Goal: Information Seeking & Learning: Learn about a topic

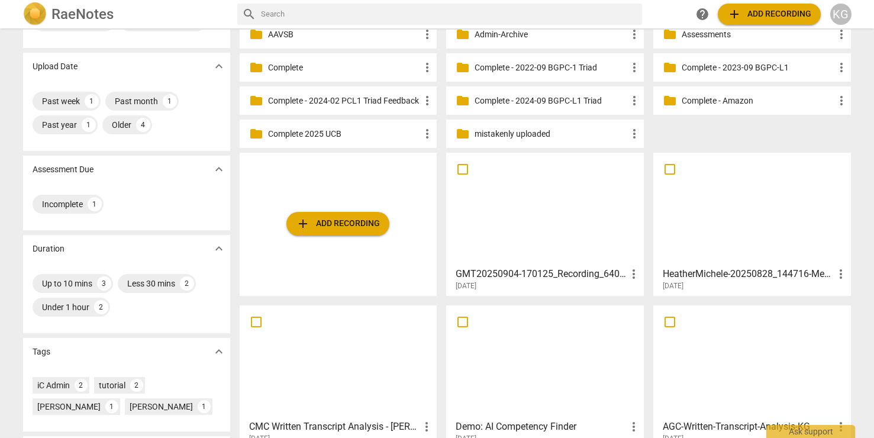
scroll to position [108, 0]
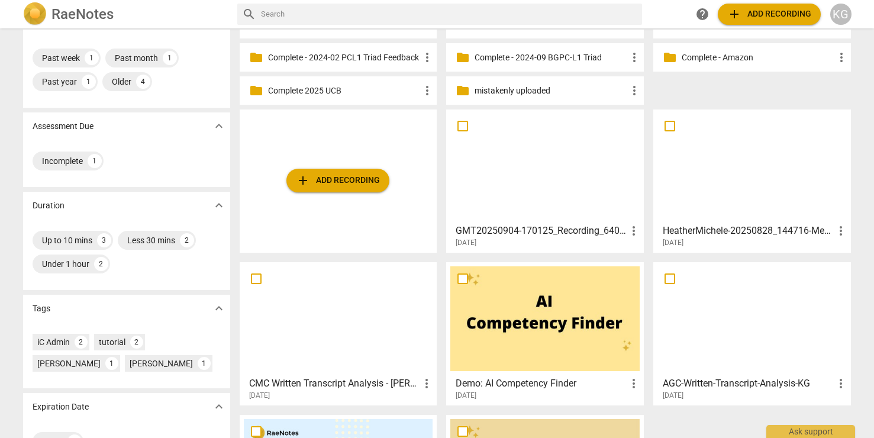
click at [738, 232] on h3 "HeatherMichele-20250828_144716-Meeting Recording" at bounding box center [748, 231] width 171 height 14
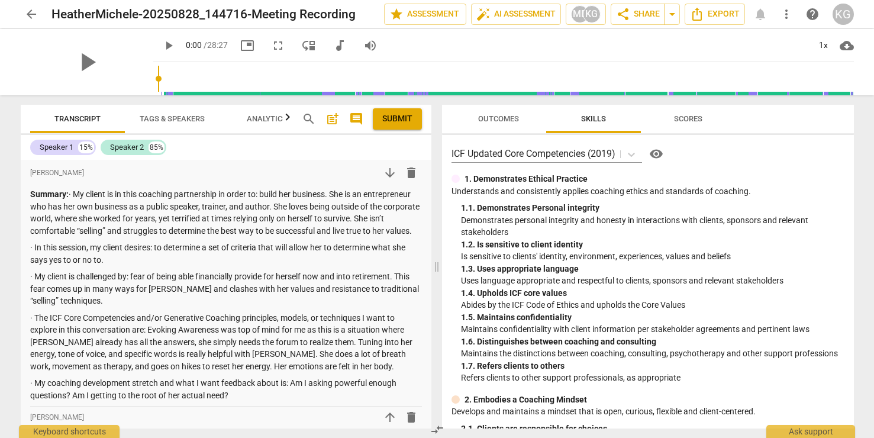
click at [408, 120] on span "Submit" at bounding box center [397, 119] width 30 height 12
click at [35, 14] on span "arrow_back" at bounding box center [31, 14] width 14 height 14
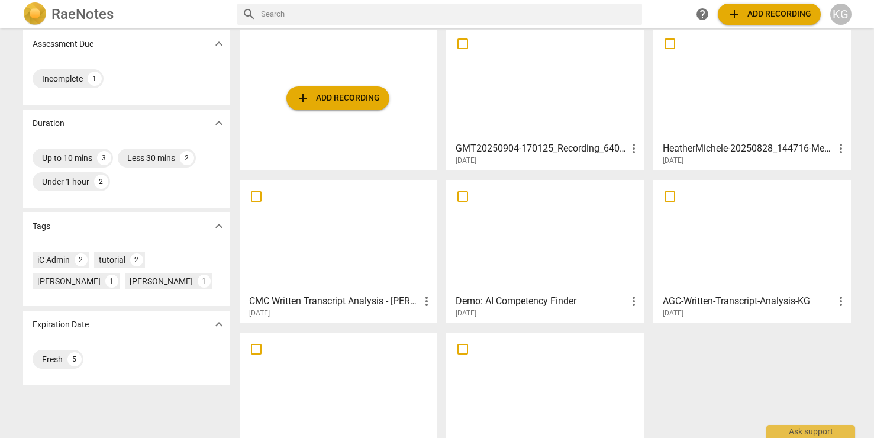
scroll to position [188, 0]
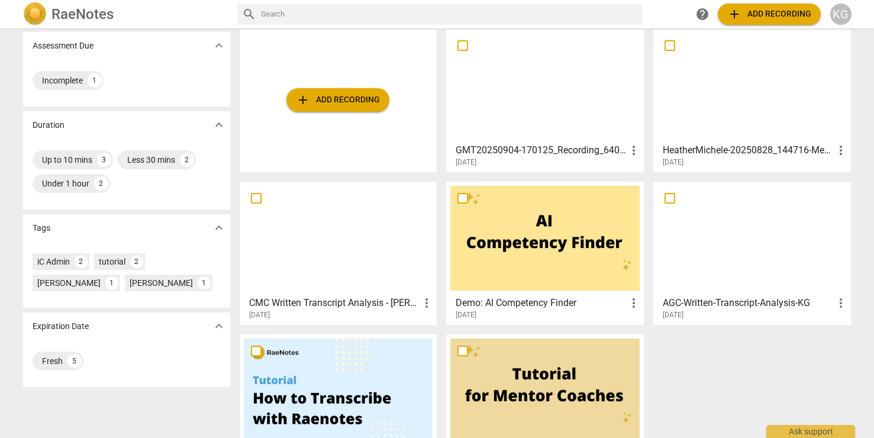
click at [547, 150] on h3 "GMT20250904-170125_Recording_640x360" at bounding box center [541, 150] width 171 height 14
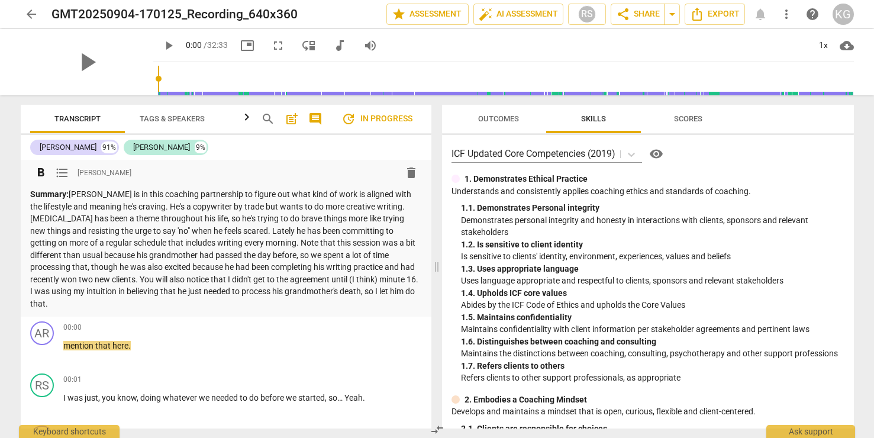
scroll to position [1, 0]
click at [162, 41] on span "play_arrow" at bounding box center [169, 45] width 14 height 14
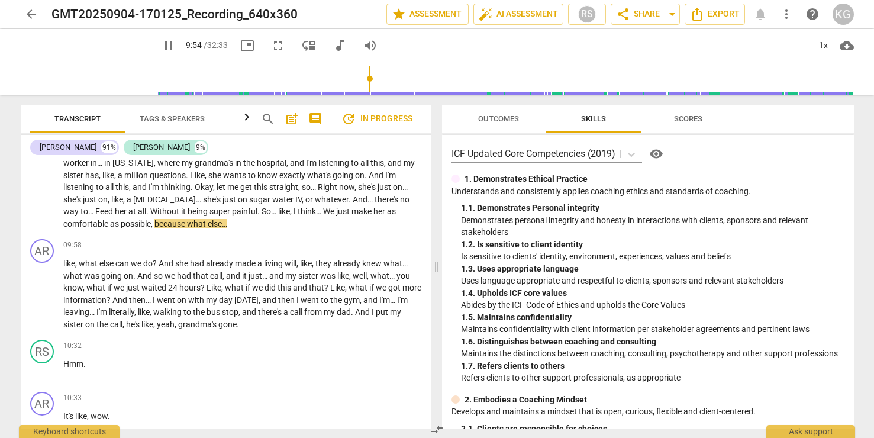
scroll to position [2912, 0]
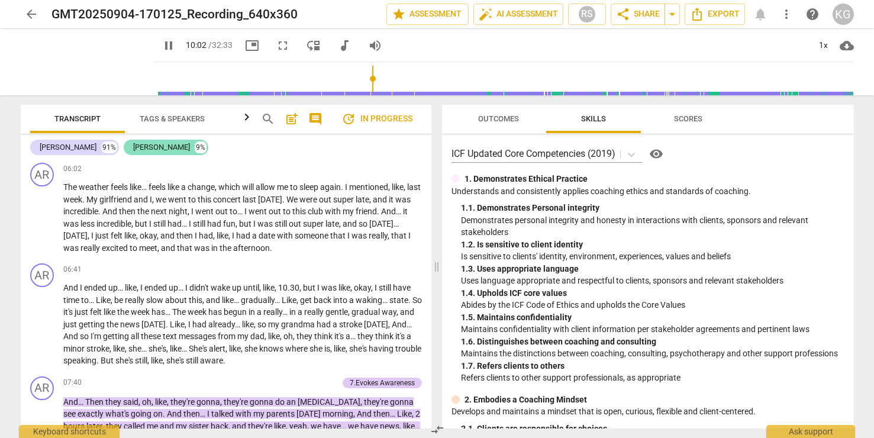
click at [154, 147] on div "[PERSON_NAME]" at bounding box center [161, 147] width 57 height 12
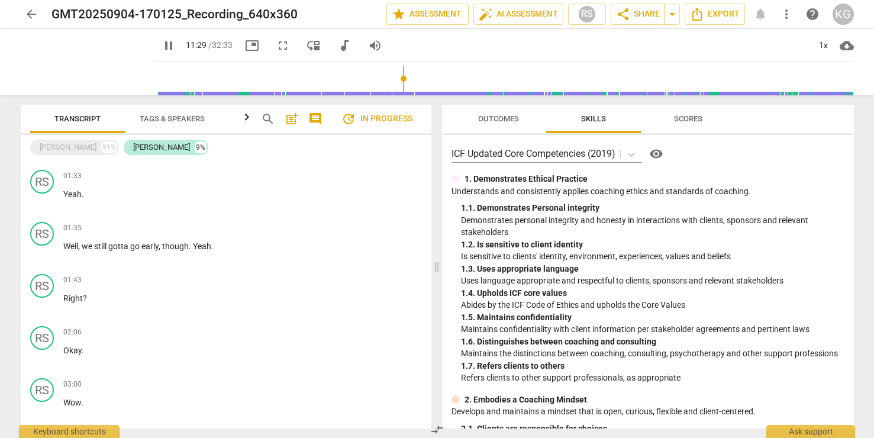
scroll to position [0, 0]
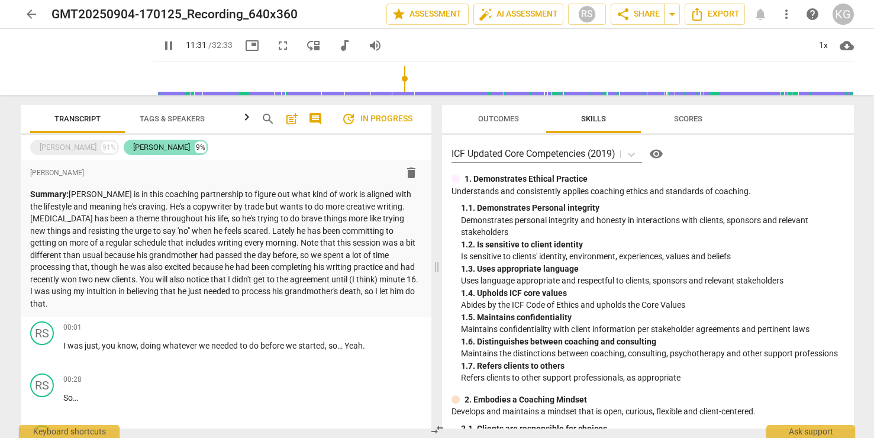
click at [157, 148] on div "[PERSON_NAME]" at bounding box center [161, 147] width 57 height 12
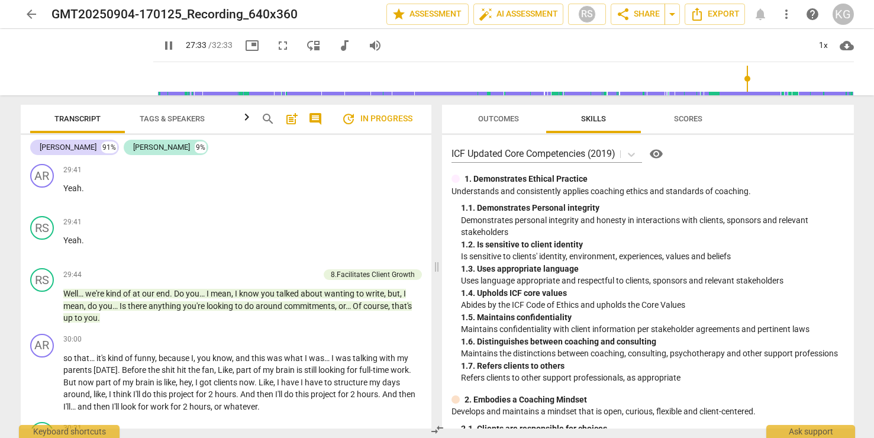
scroll to position [8341, 0]
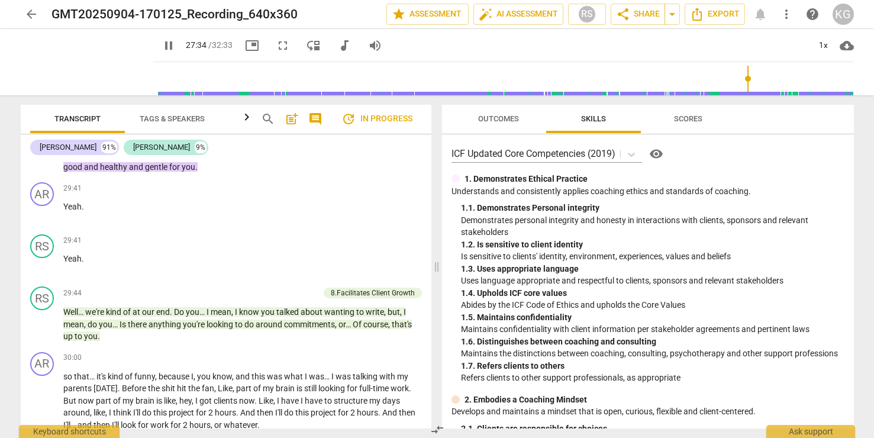
click at [508, 124] on span "Outcomes" at bounding box center [498, 119] width 69 height 16
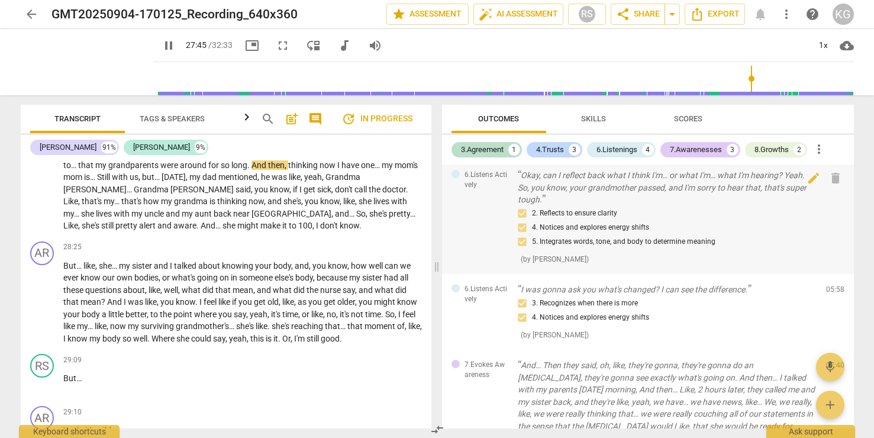
scroll to position [0, 0]
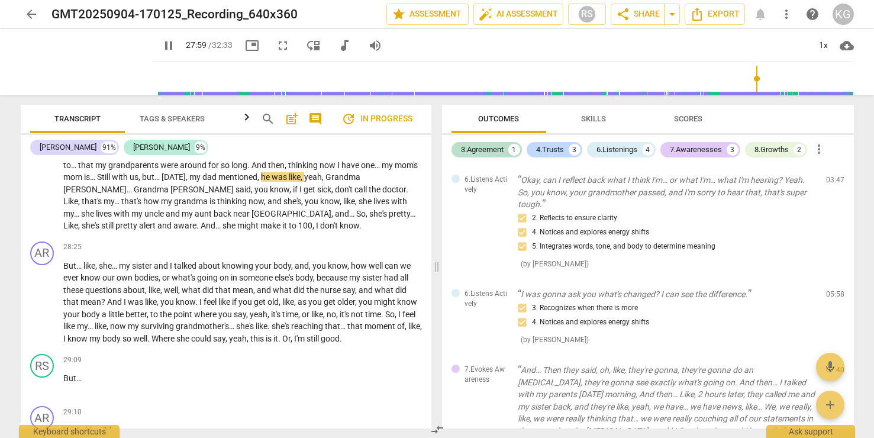
click at [162, 44] on span "pause" at bounding box center [169, 45] width 14 height 14
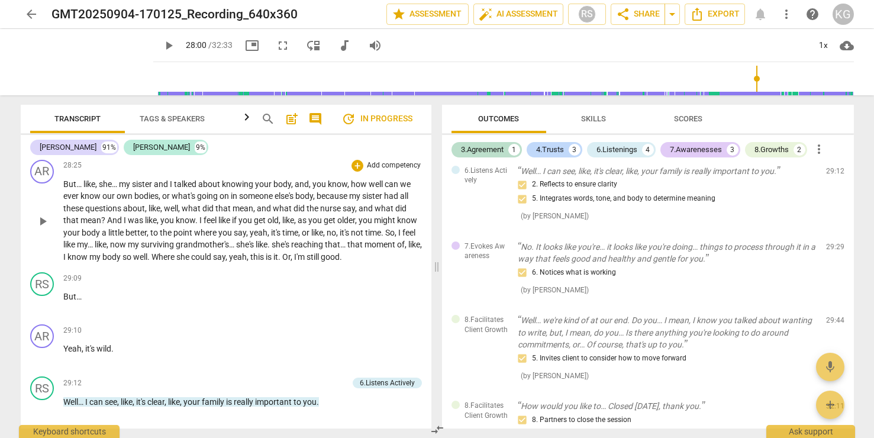
scroll to position [8003, 0]
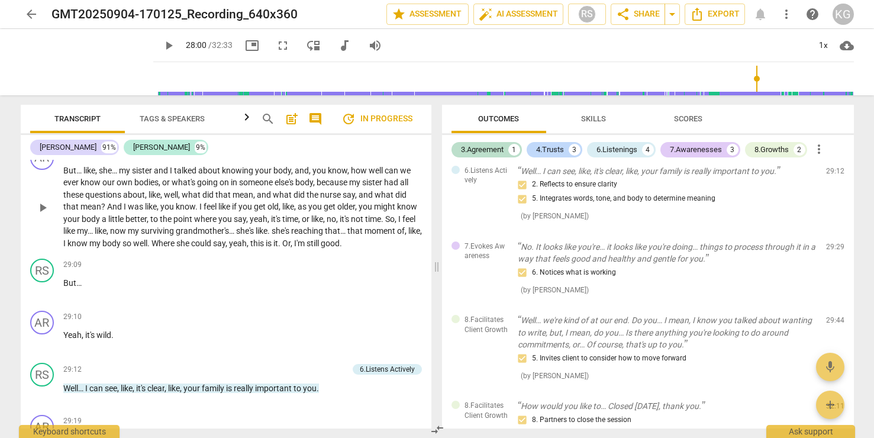
click at [43, 215] on span "play_arrow" at bounding box center [43, 208] width 14 height 14
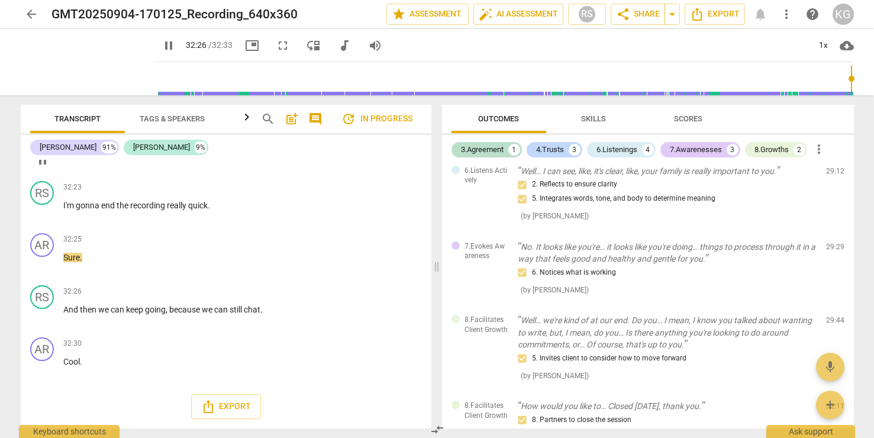
scroll to position [9265, 0]
type input "1953"
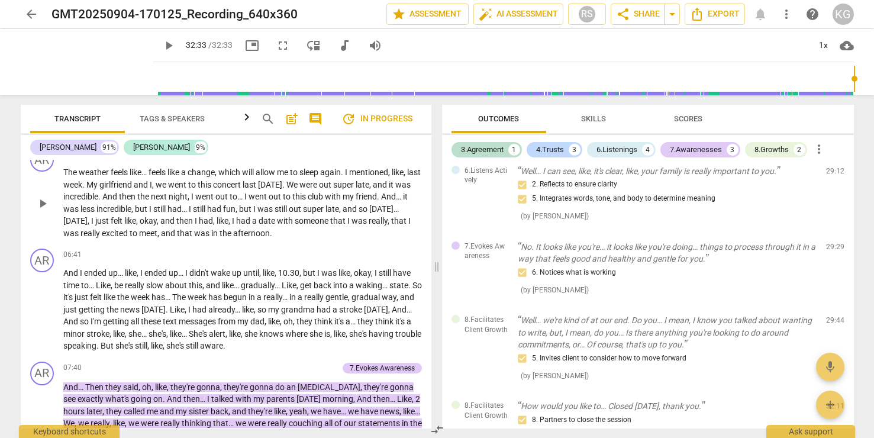
scroll to position [2417, 0]
